Goal: Transaction & Acquisition: Purchase product/service

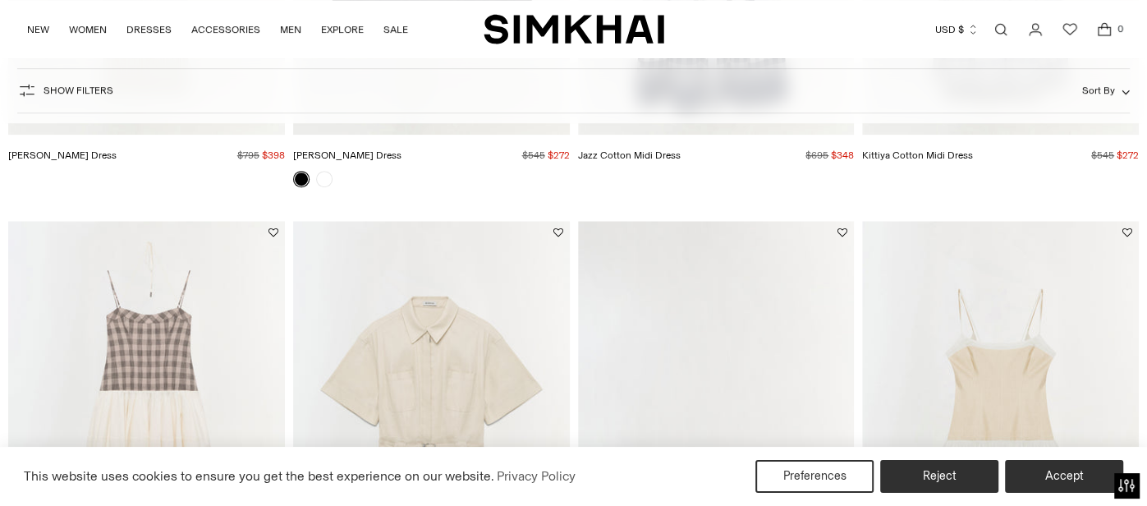
scroll to position [1222, 0]
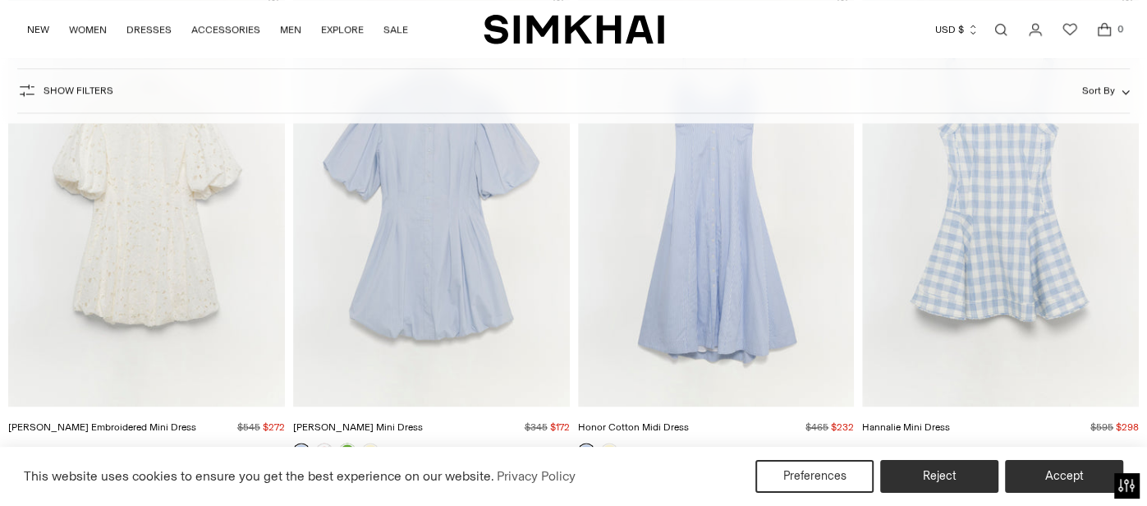
click at [63, 93] on span "Show Filters" at bounding box center [78, 90] width 70 height 11
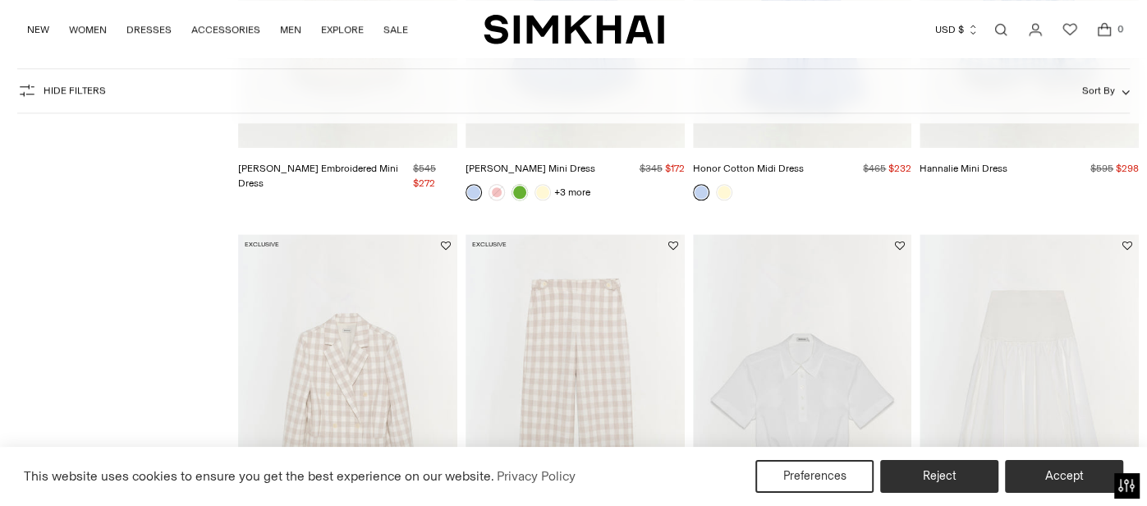
click at [63, 93] on span "Hide filters" at bounding box center [74, 90] width 62 height 11
click at [1092, 91] on span "Sort By" at bounding box center [1098, 90] width 33 height 11
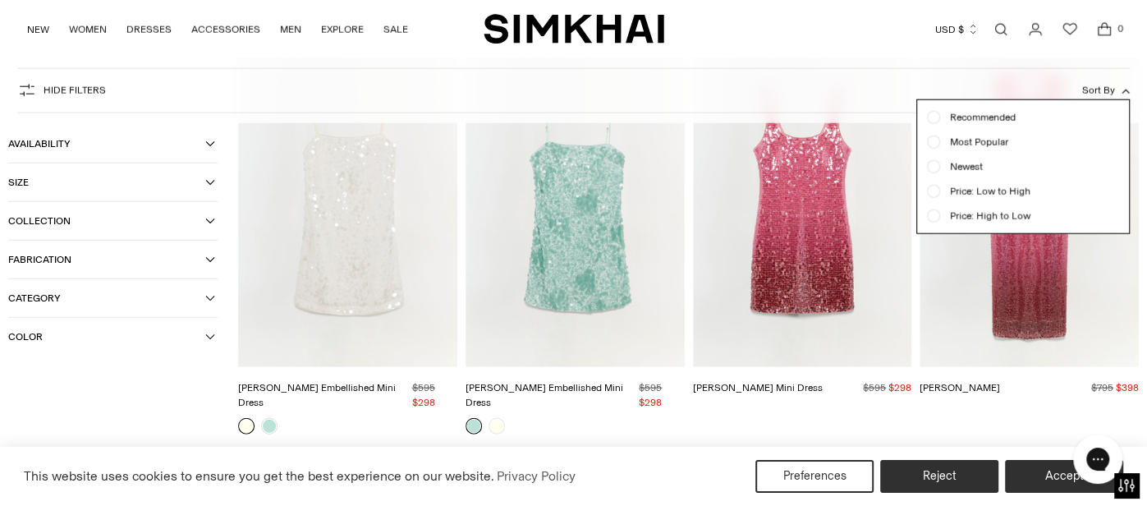
scroll to position [0, 0]
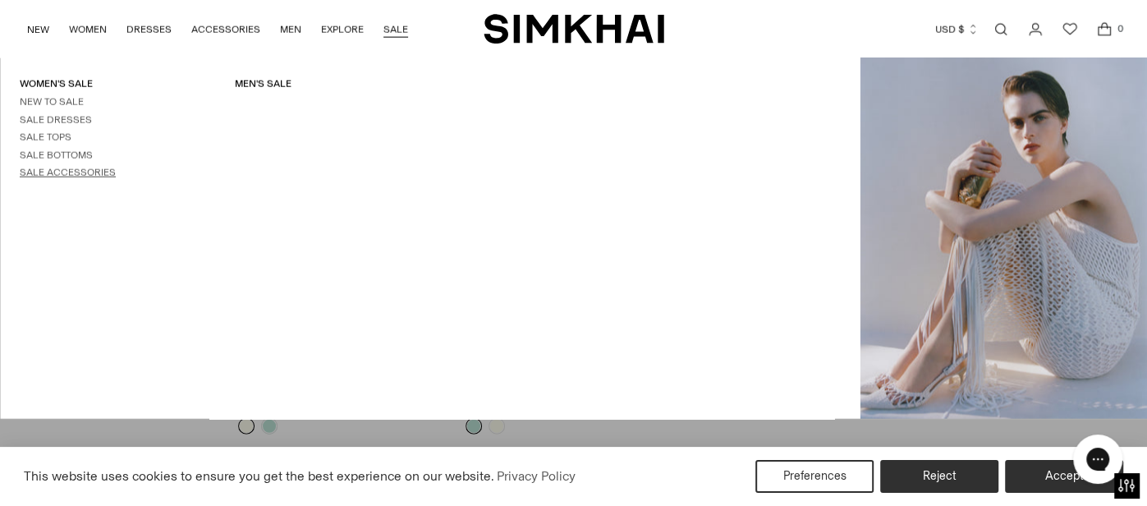
click at [98, 173] on link "Sale Accessories" at bounding box center [68, 172] width 96 height 11
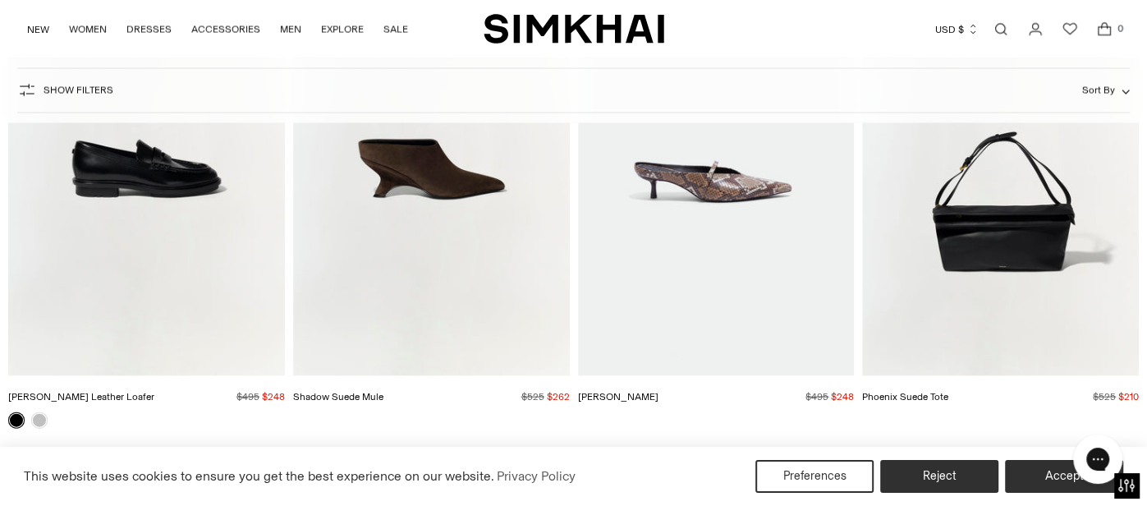
scroll to position [2223, 0]
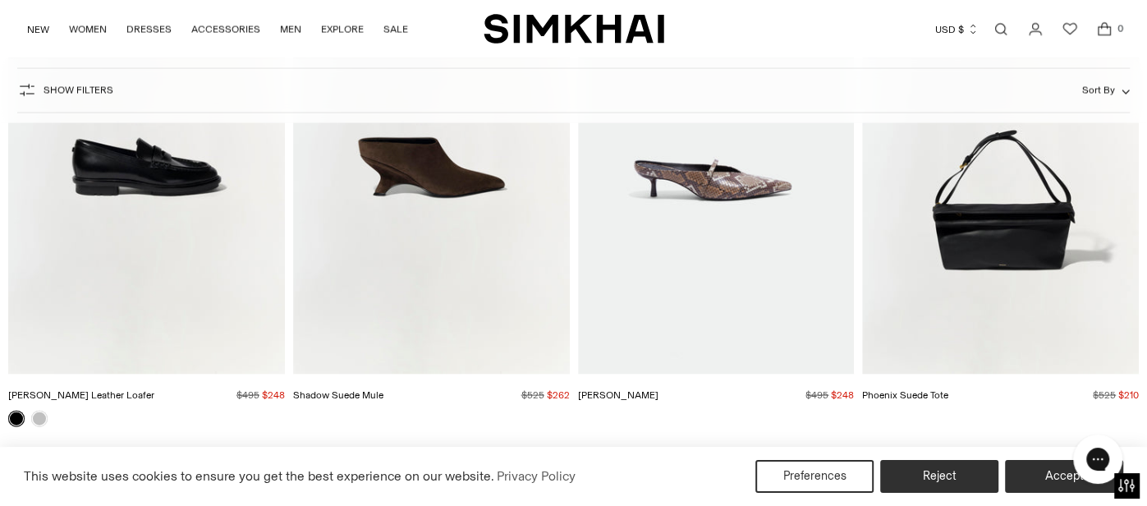
click at [0, 0] on img "Shadow Suede Mule" at bounding box center [0, 0] width 0 height 0
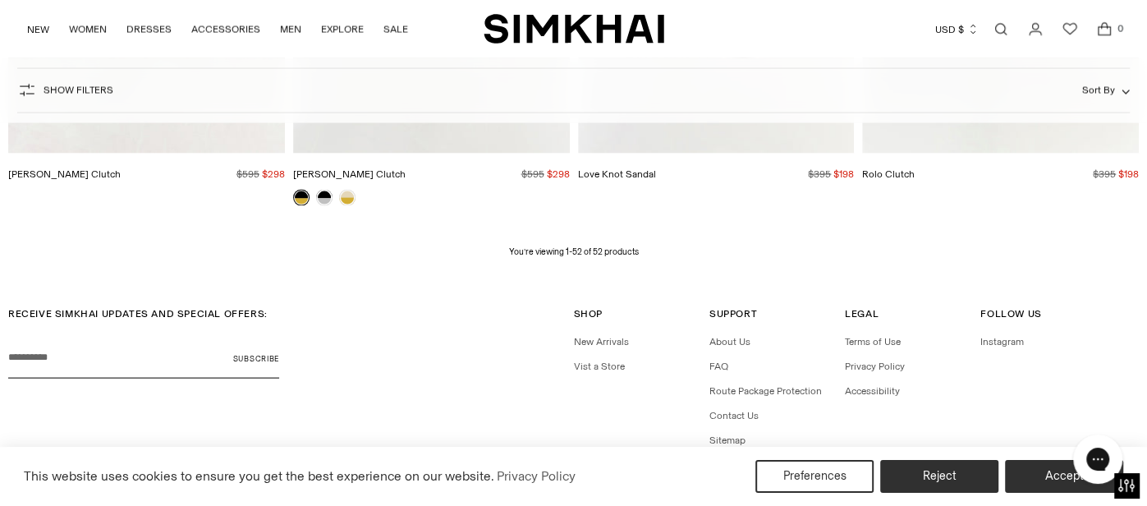
scroll to position [6421, 0]
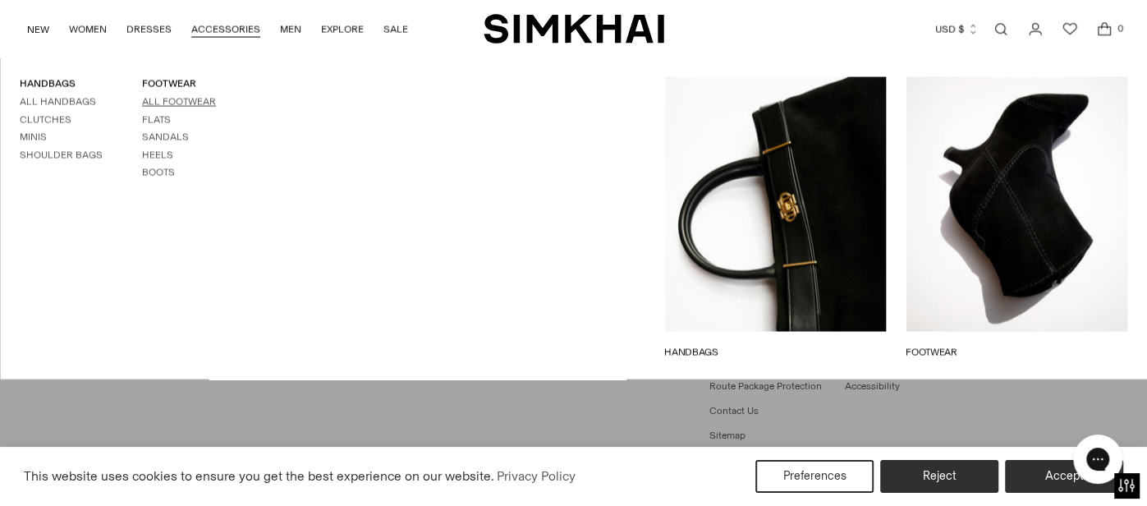
click at [172, 103] on link "All Footwear" at bounding box center [179, 101] width 74 height 11
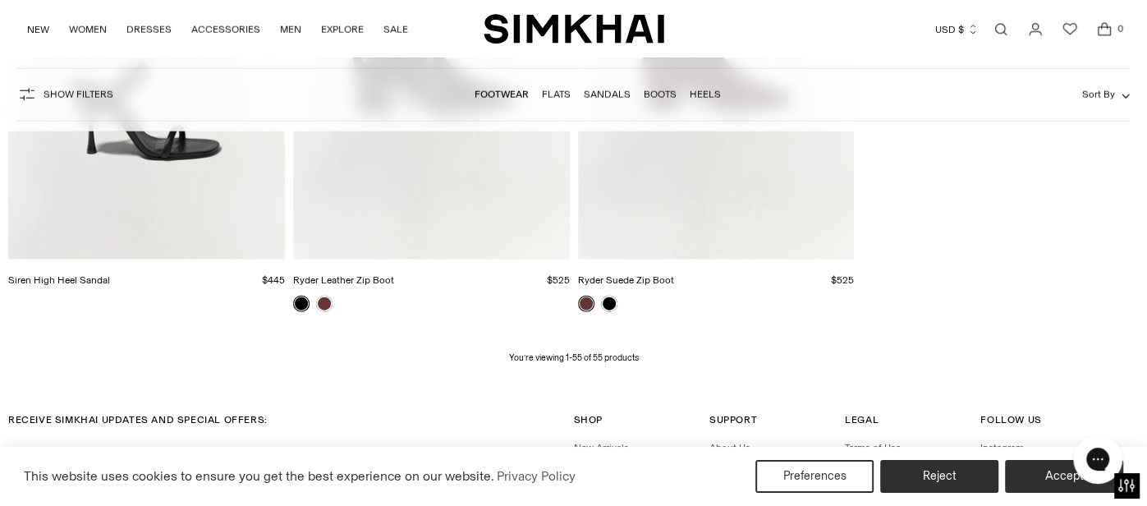
scroll to position [6904, 0]
